Goal: Task Accomplishment & Management: Manage account settings

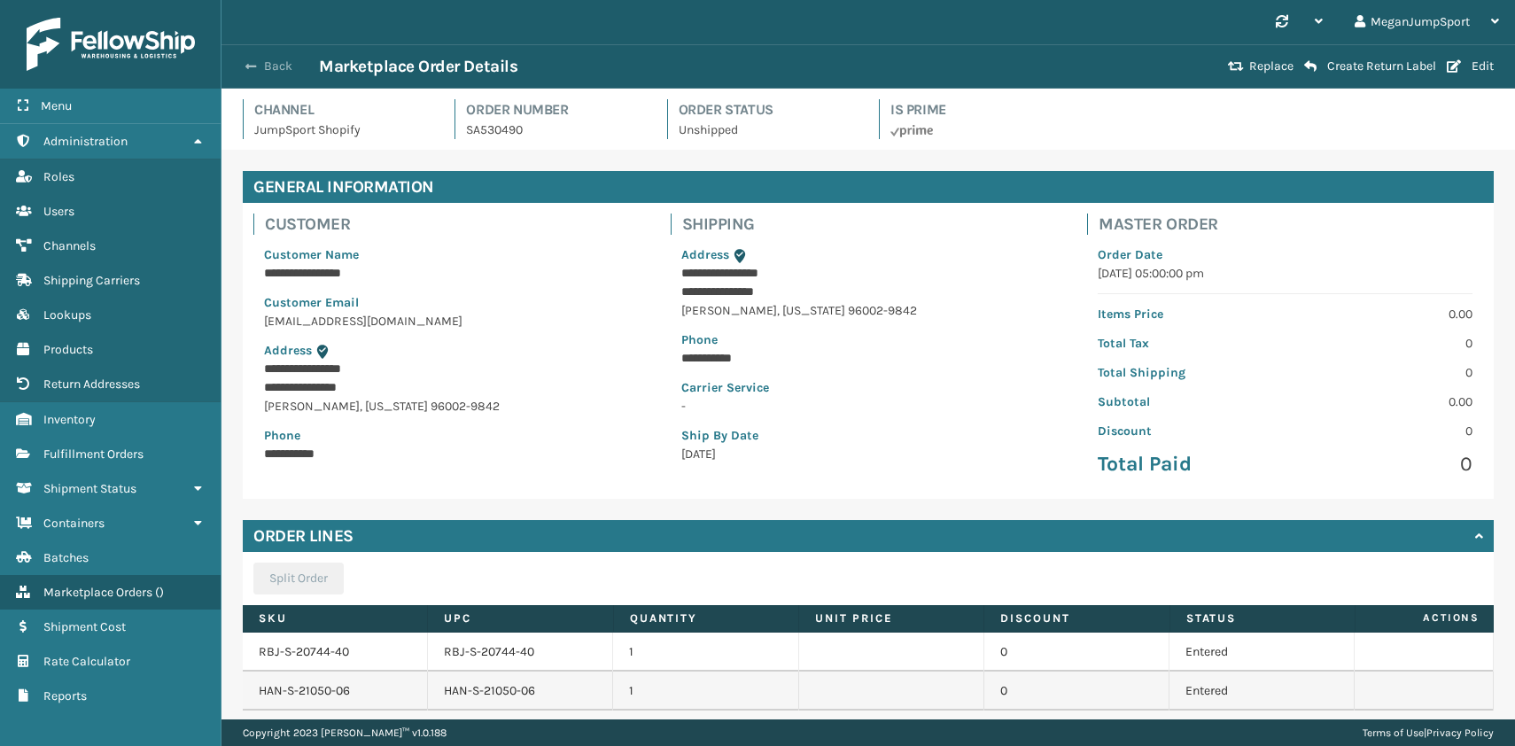
click at [259, 61] on button "Back" at bounding box center [277, 66] width 81 height 16
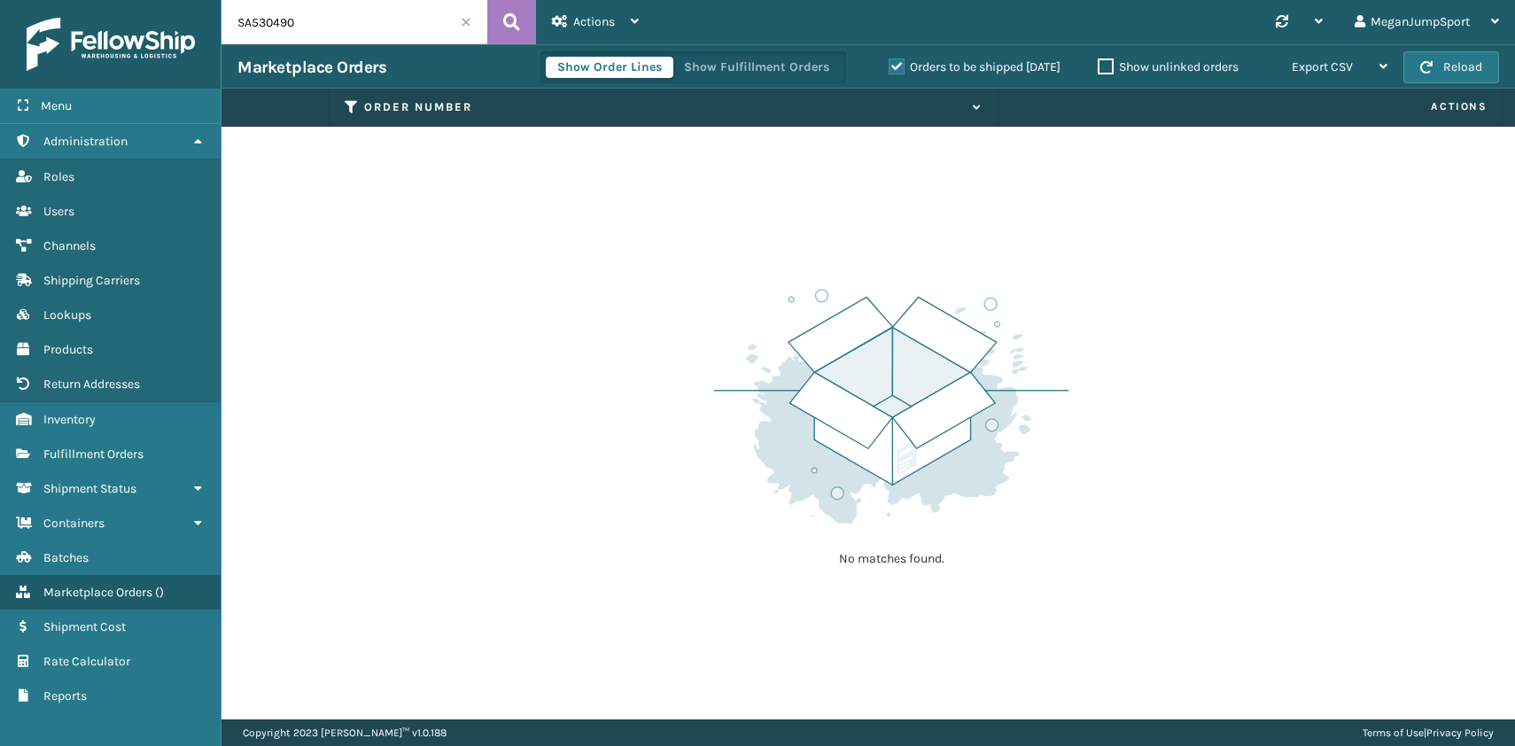
drag, startPoint x: 338, startPoint y: 27, endPoint x: -19, endPoint y: -13, distance: 360.2
click at [0, 0] on html "Menu Administration Roles Users Channels Shipping Carriers Lookups Products Ret…" at bounding box center [757, 373] width 1515 height 746
paste input "BUN-K-22014-0"
type input "BUN-K-22014-00"
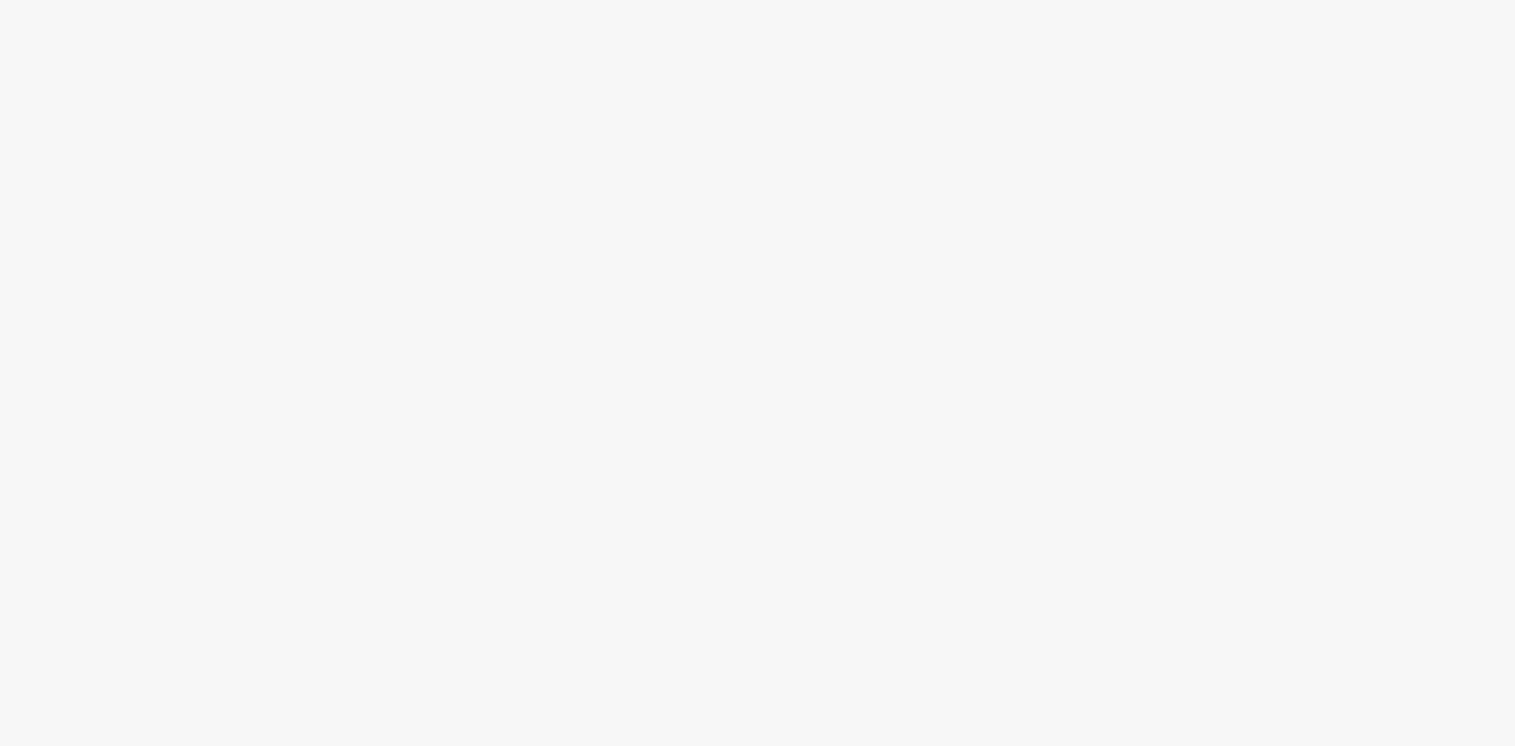
click at [1154, 477] on body at bounding box center [757, 373] width 1515 height 746
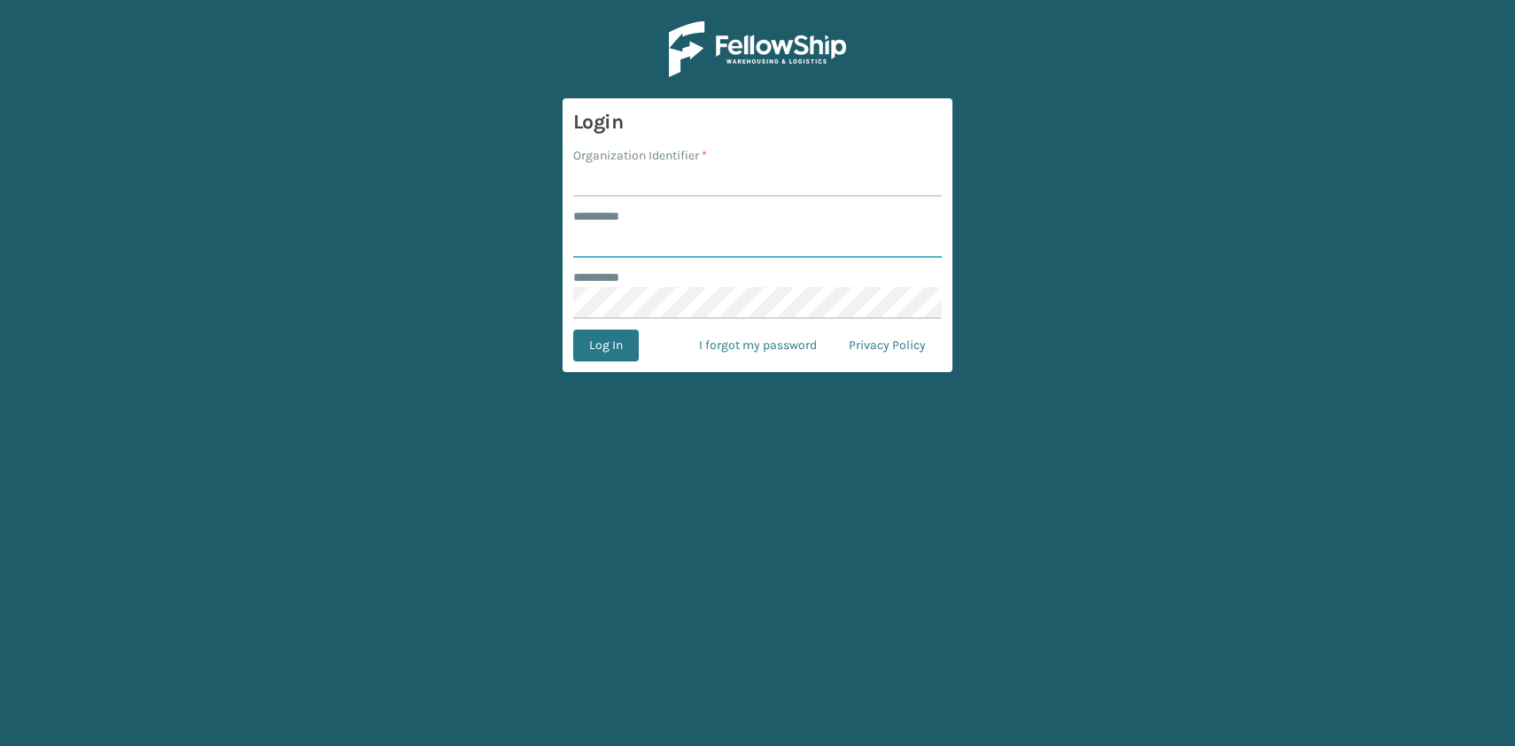
type input "**********"
type input "JumpSport"
click at [573, 330] on button "Log In" at bounding box center [606, 346] width 66 height 32
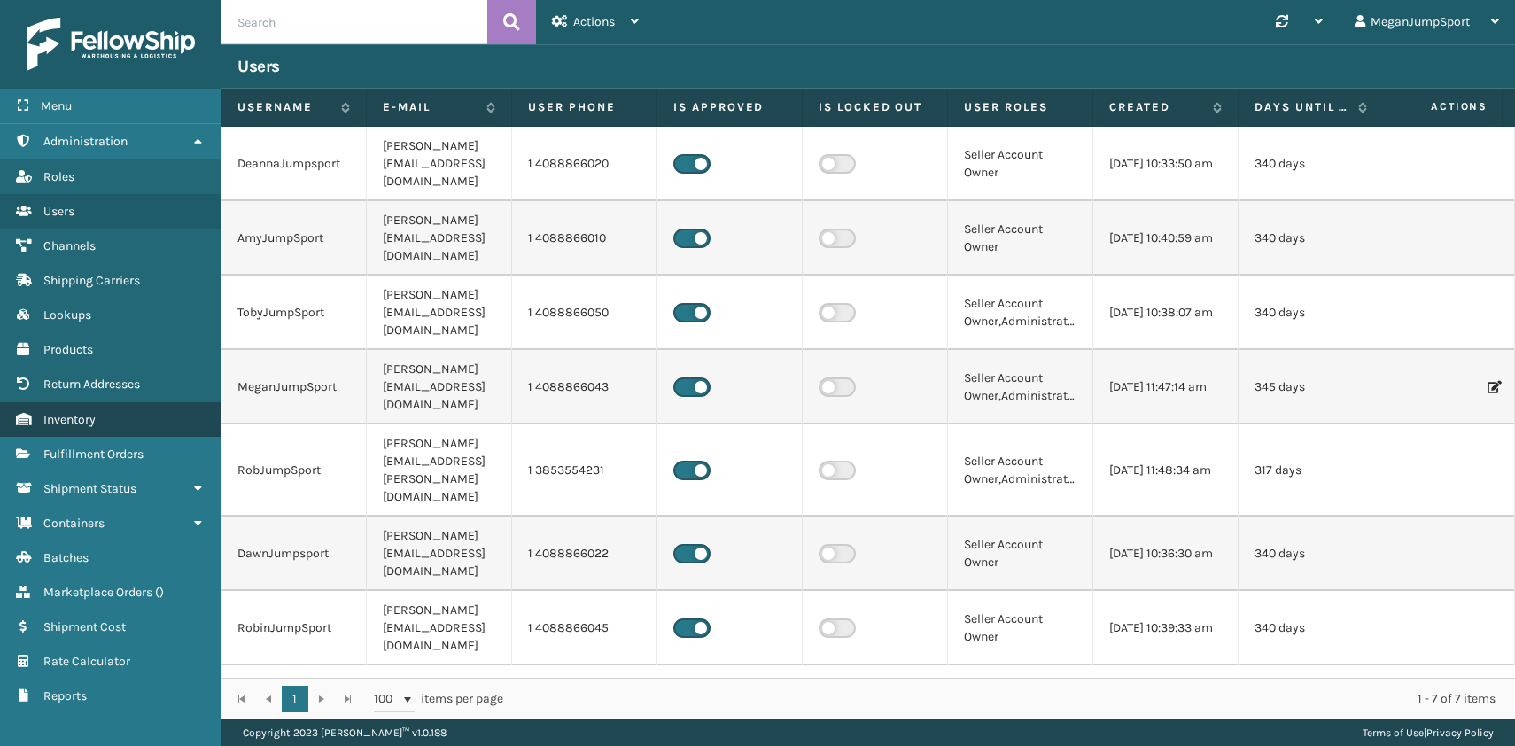
click at [68, 415] on span "Inventory" at bounding box center [69, 419] width 52 height 15
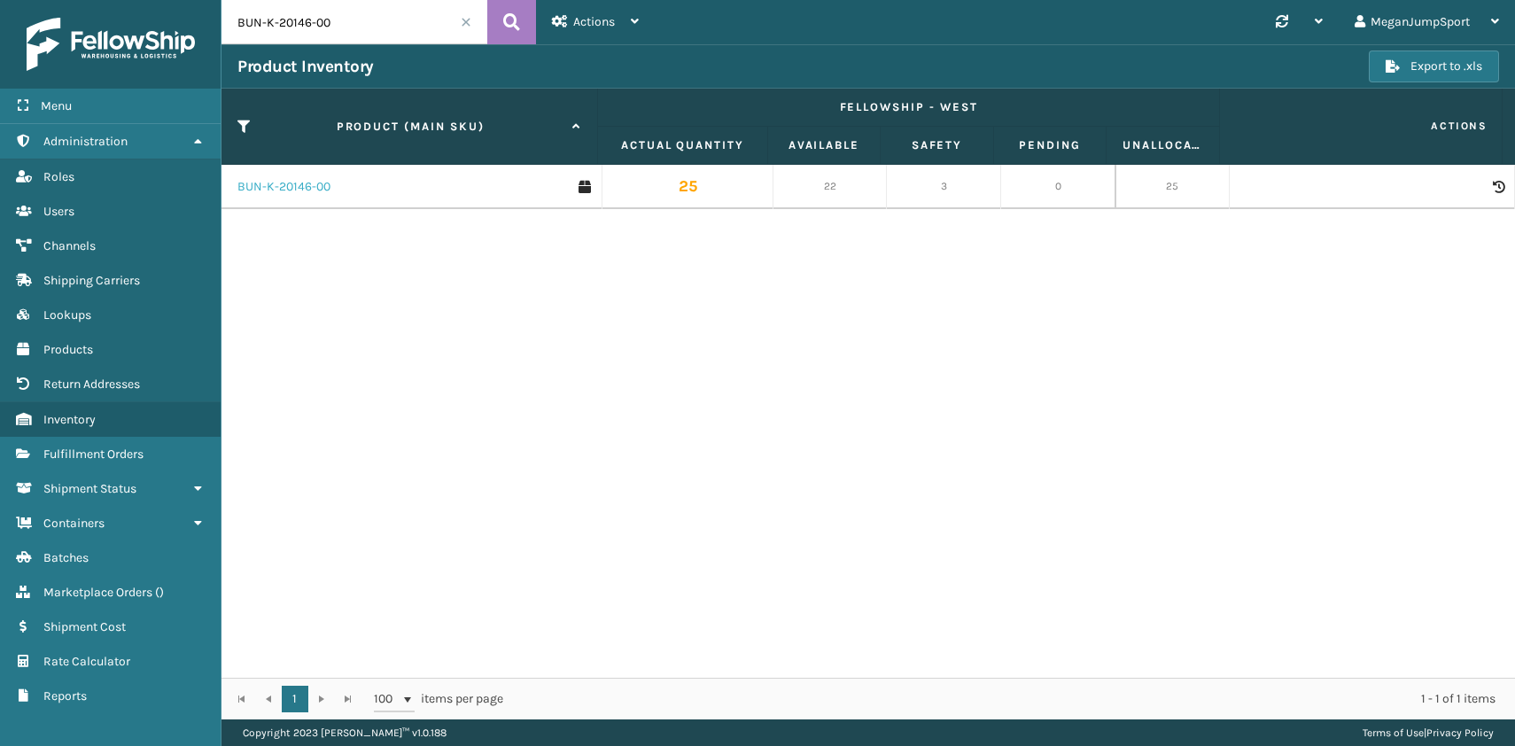
click at [277, 187] on link "BUN-K-20146-00" at bounding box center [283, 187] width 93 height 18
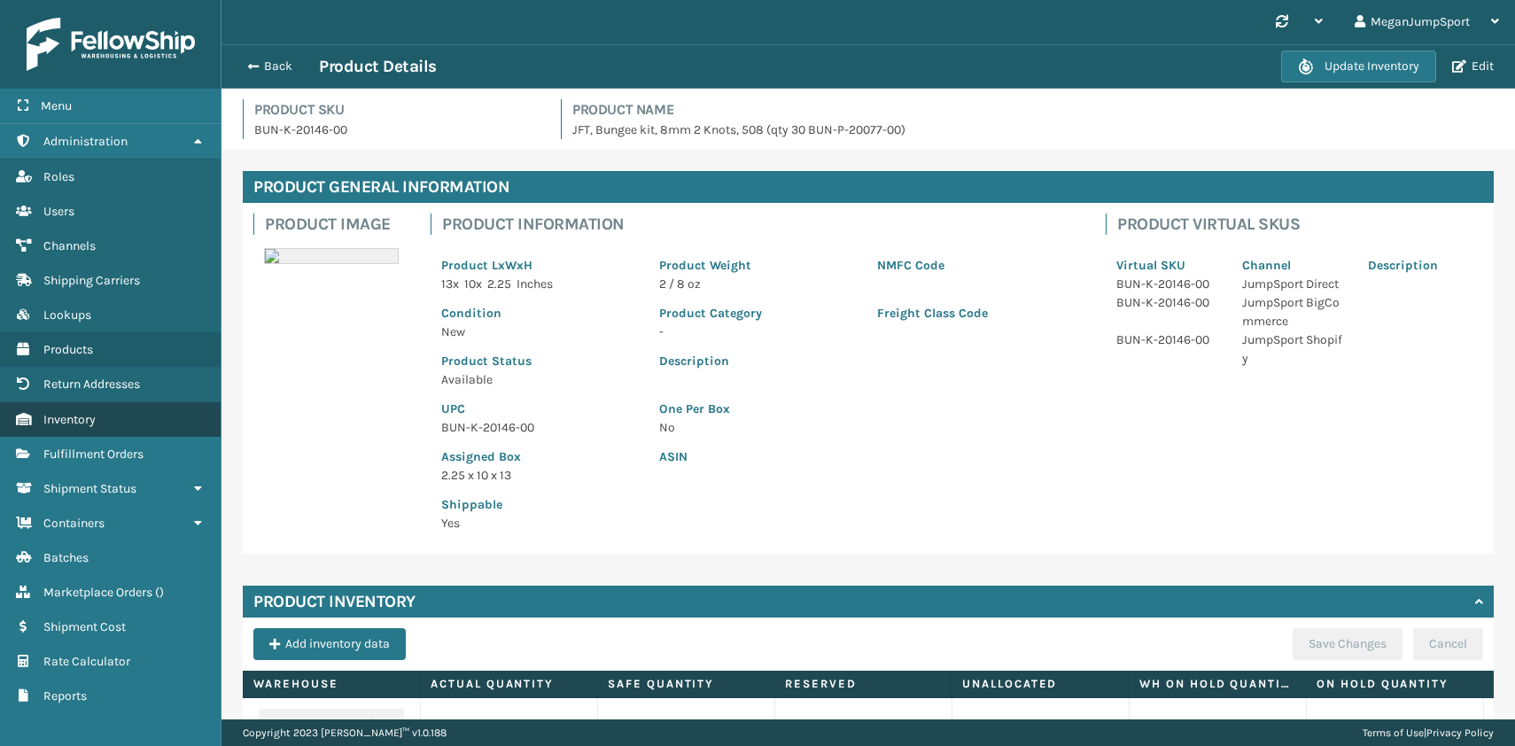
click at [65, 428] on link "Inventory" at bounding box center [110, 419] width 221 height 35
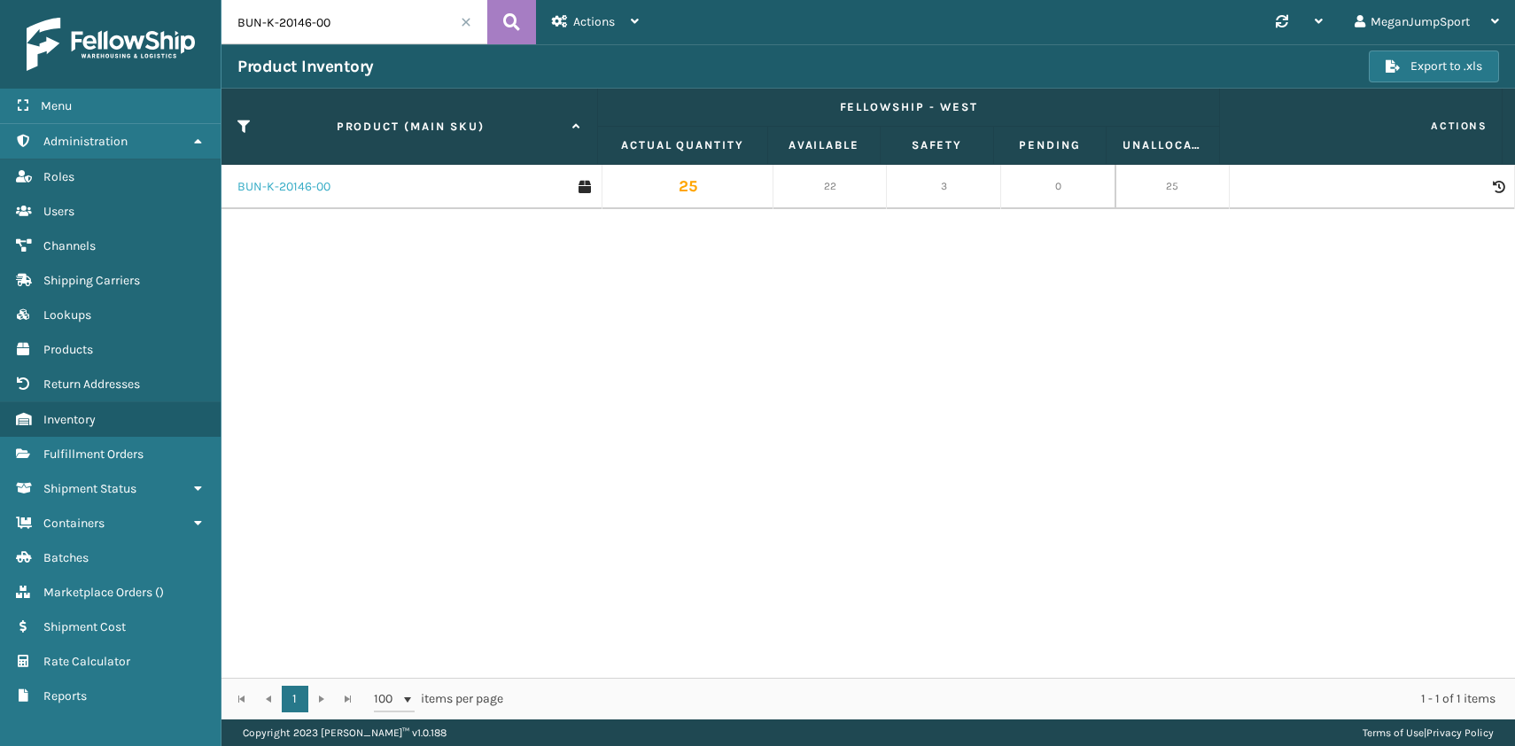
click at [312, 189] on link "BUN-K-20146-00" at bounding box center [283, 187] width 93 height 18
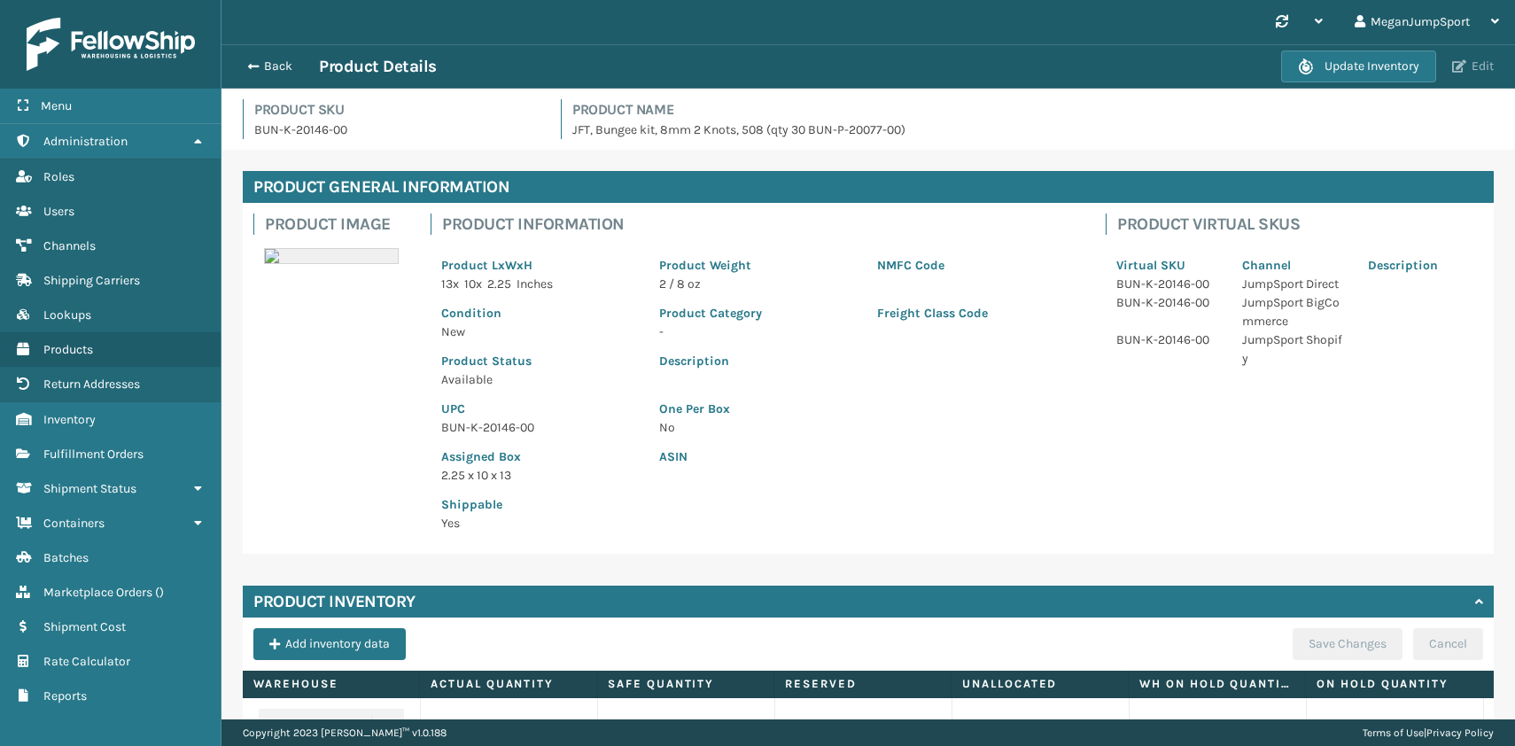
click at [1468, 63] on button "Edit" at bounding box center [1473, 66] width 52 height 16
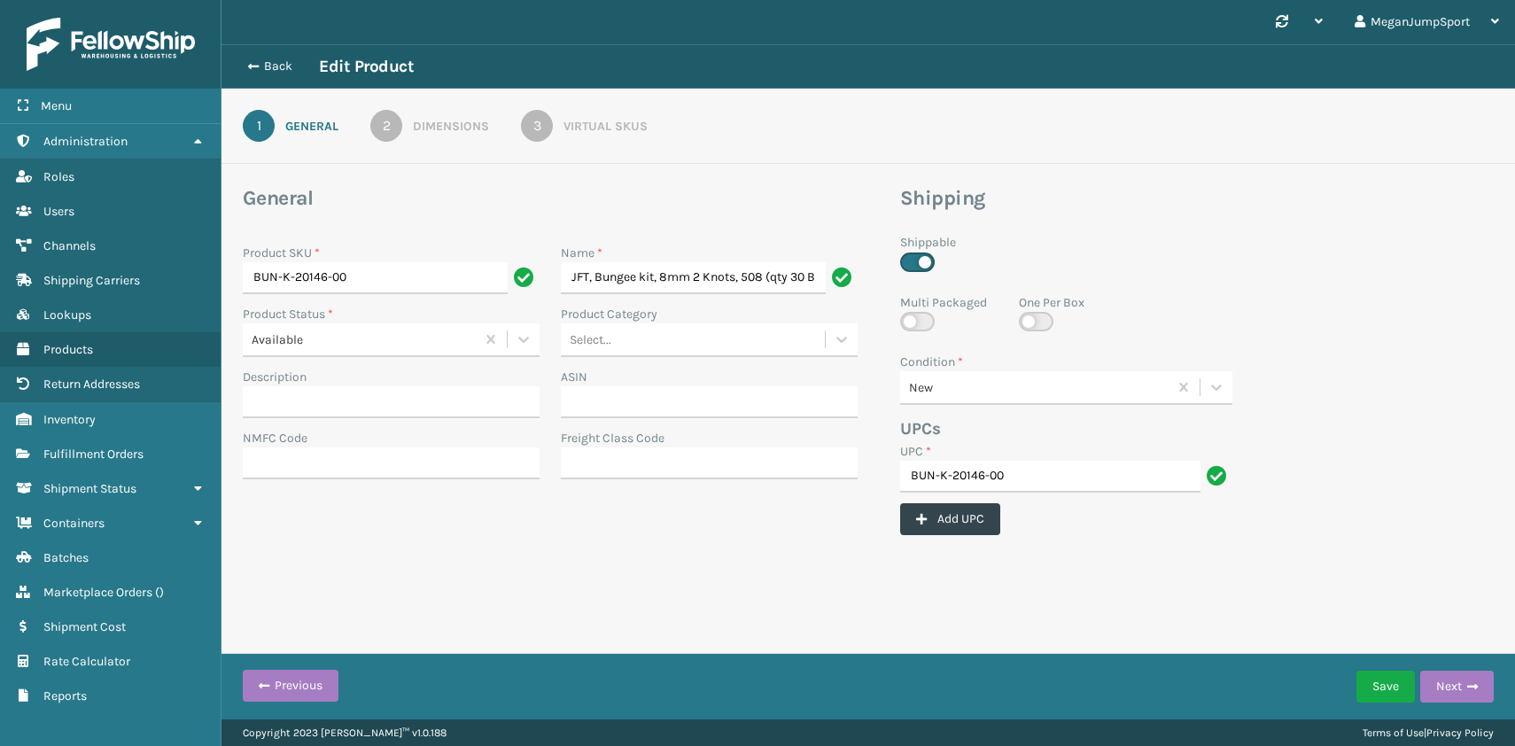
click at [1032, 329] on label at bounding box center [1036, 321] width 35 height 19
click at [1030, 323] on input "checkbox" at bounding box center [1025, 318] width 12 height 12
checkbox input "true"
click at [1392, 694] on button "Save" at bounding box center [1385, 687] width 58 height 32
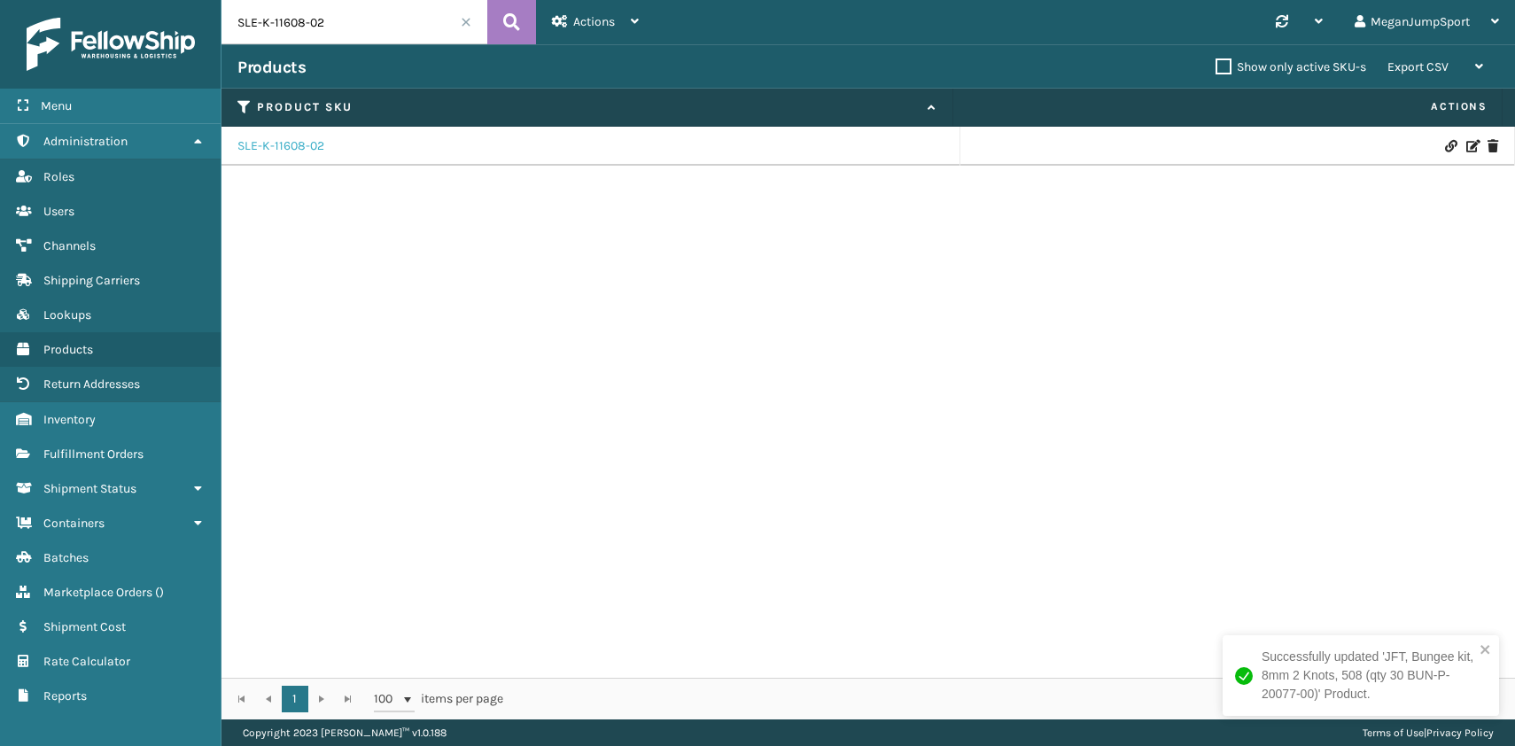
click at [314, 147] on link "SLE-K-11608-02" at bounding box center [280, 146] width 87 height 18
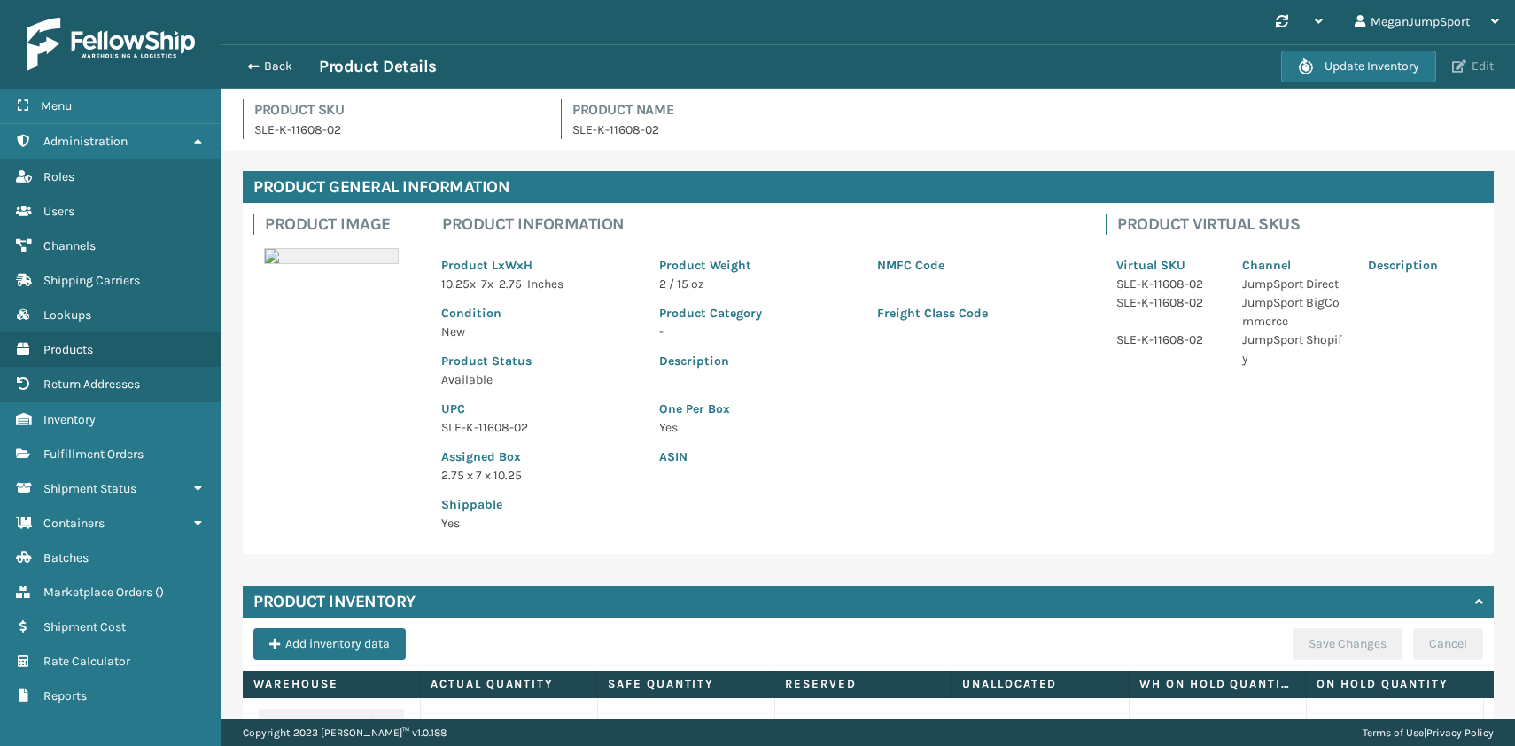
click at [1461, 65] on span "button" at bounding box center [1459, 66] width 14 height 12
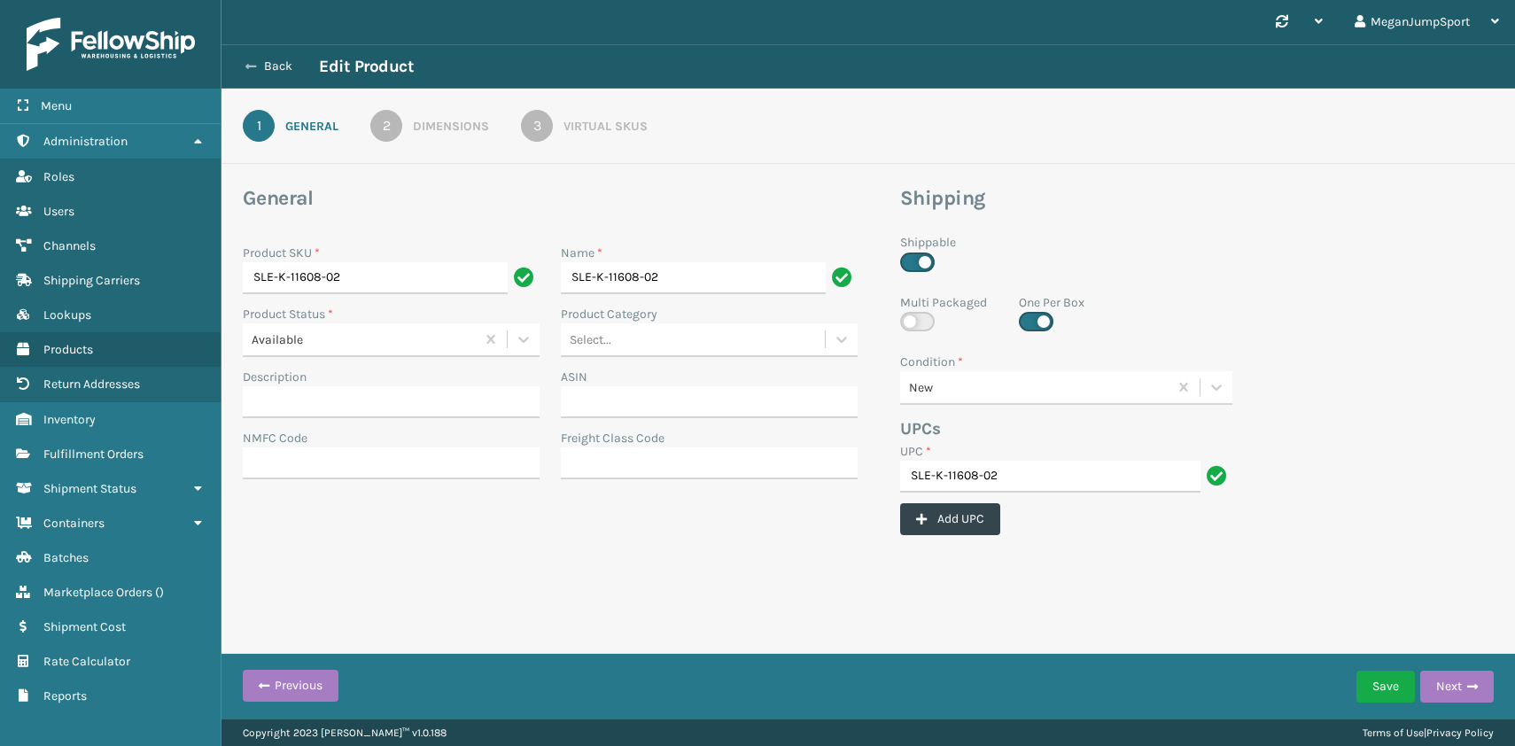
click at [260, 66] on button "Back" at bounding box center [277, 66] width 81 height 16
